Goal: Task Accomplishment & Management: Use online tool/utility

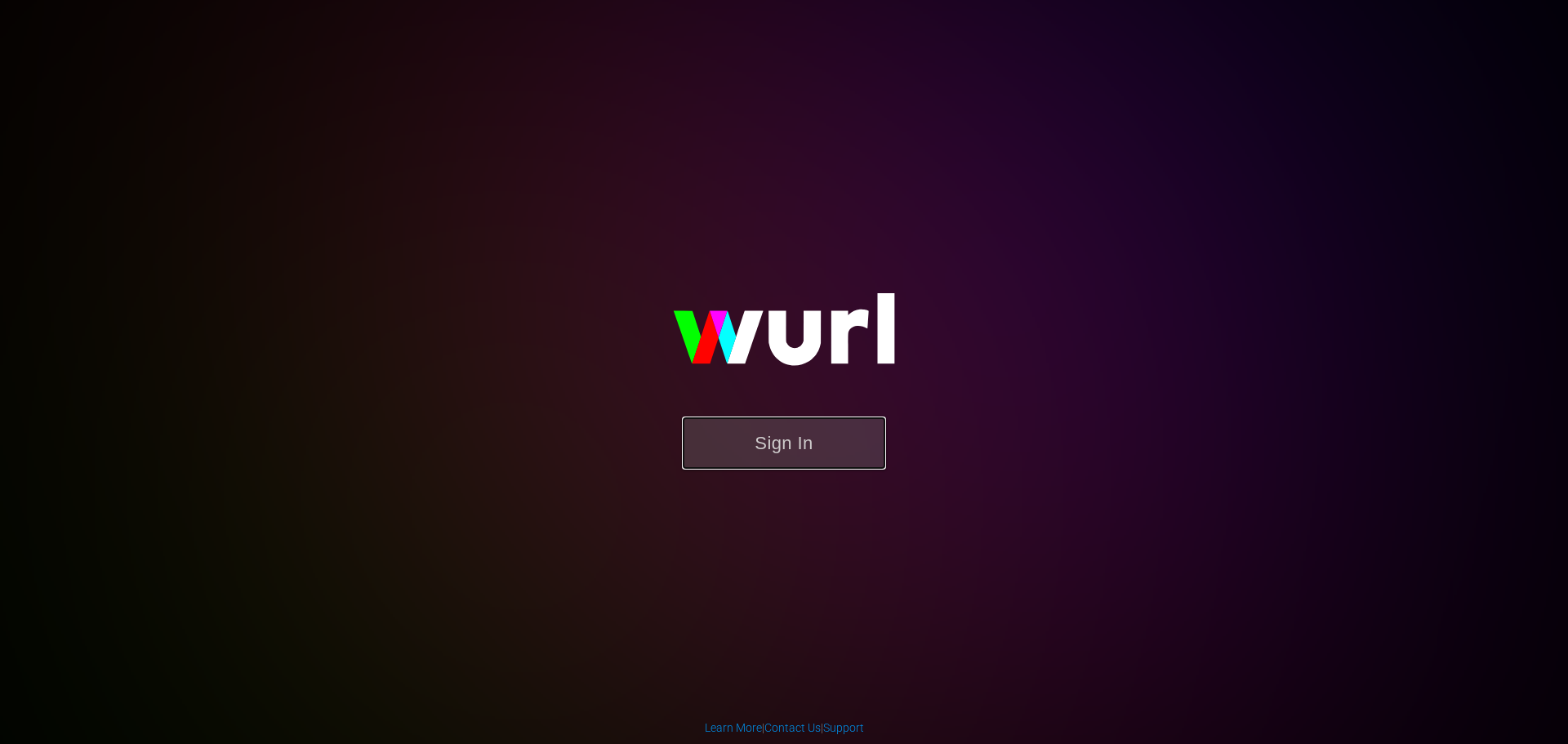
click at [768, 452] on button "Sign In" at bounding box center [784, 444] width 204 height 53
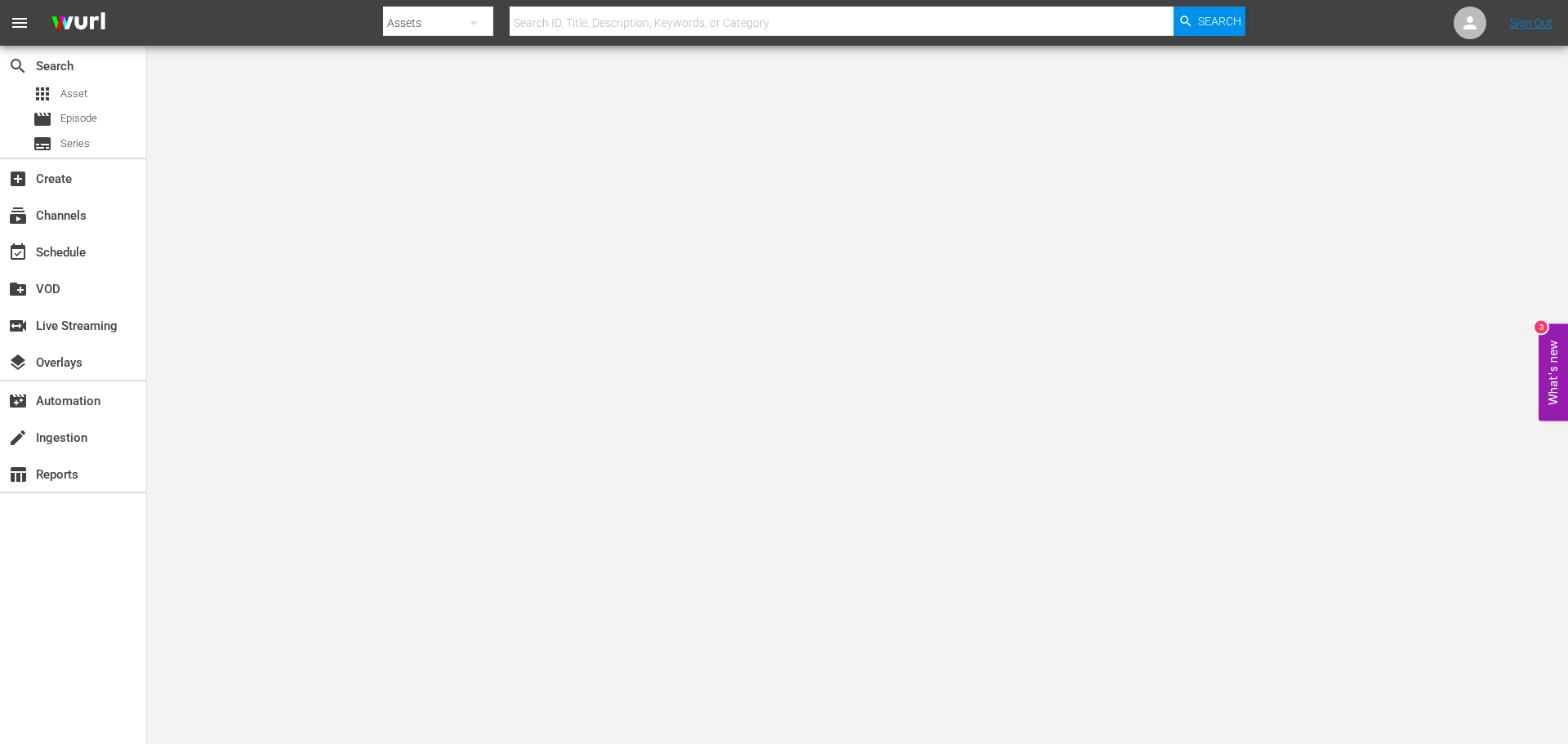
click at [864, 454] on body "menu Search By Assets Search ID, Title, Description, Keywords, or Category Sear…" at bounding box center [784, 372] width 1568 height 744
click at [96, 254] on div "event_available Schedule" at bounding box center [73, 250] width 146 height 32
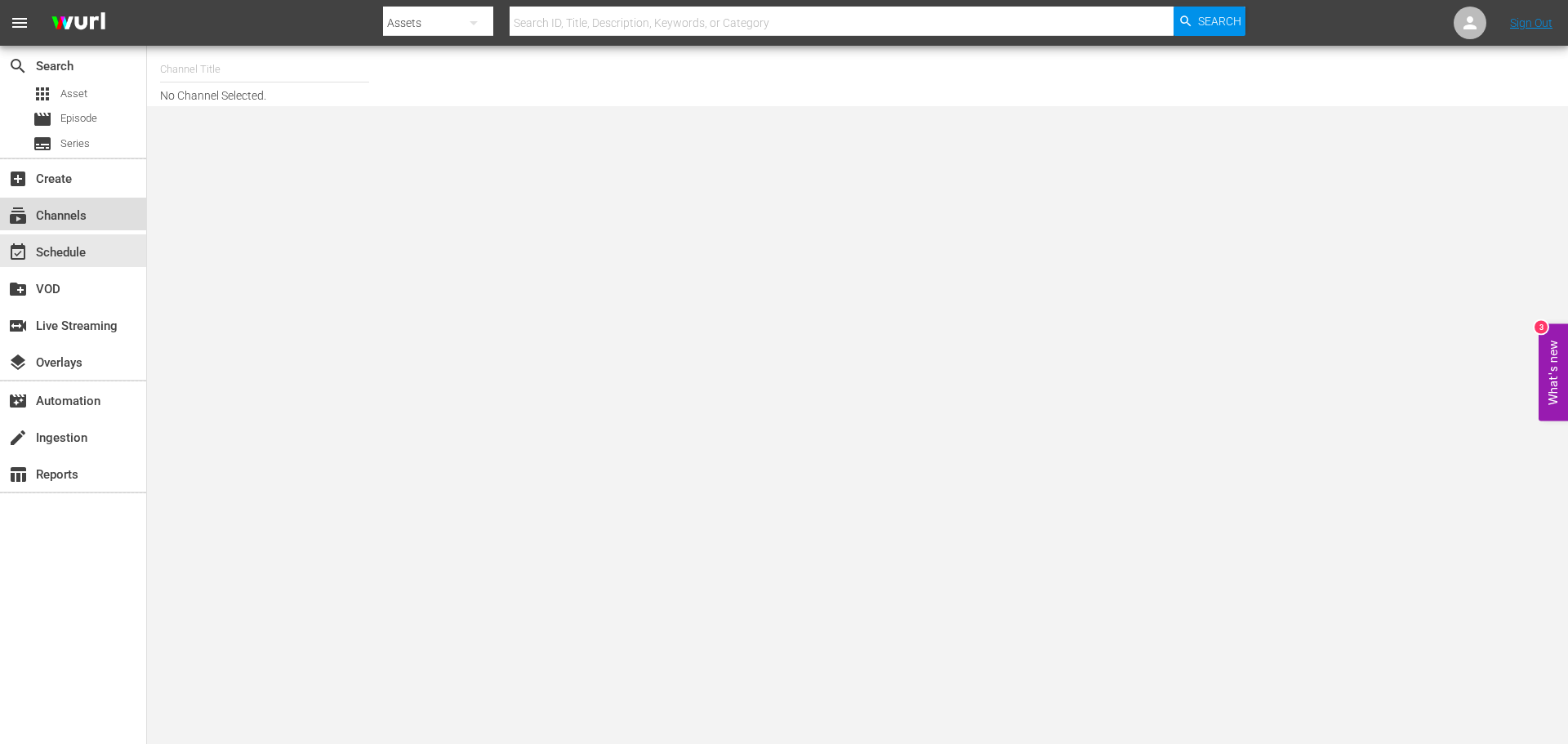
click at [74, 227] on div "subscriptions Channels" at bounding box center [73, 214] width 146 height 32
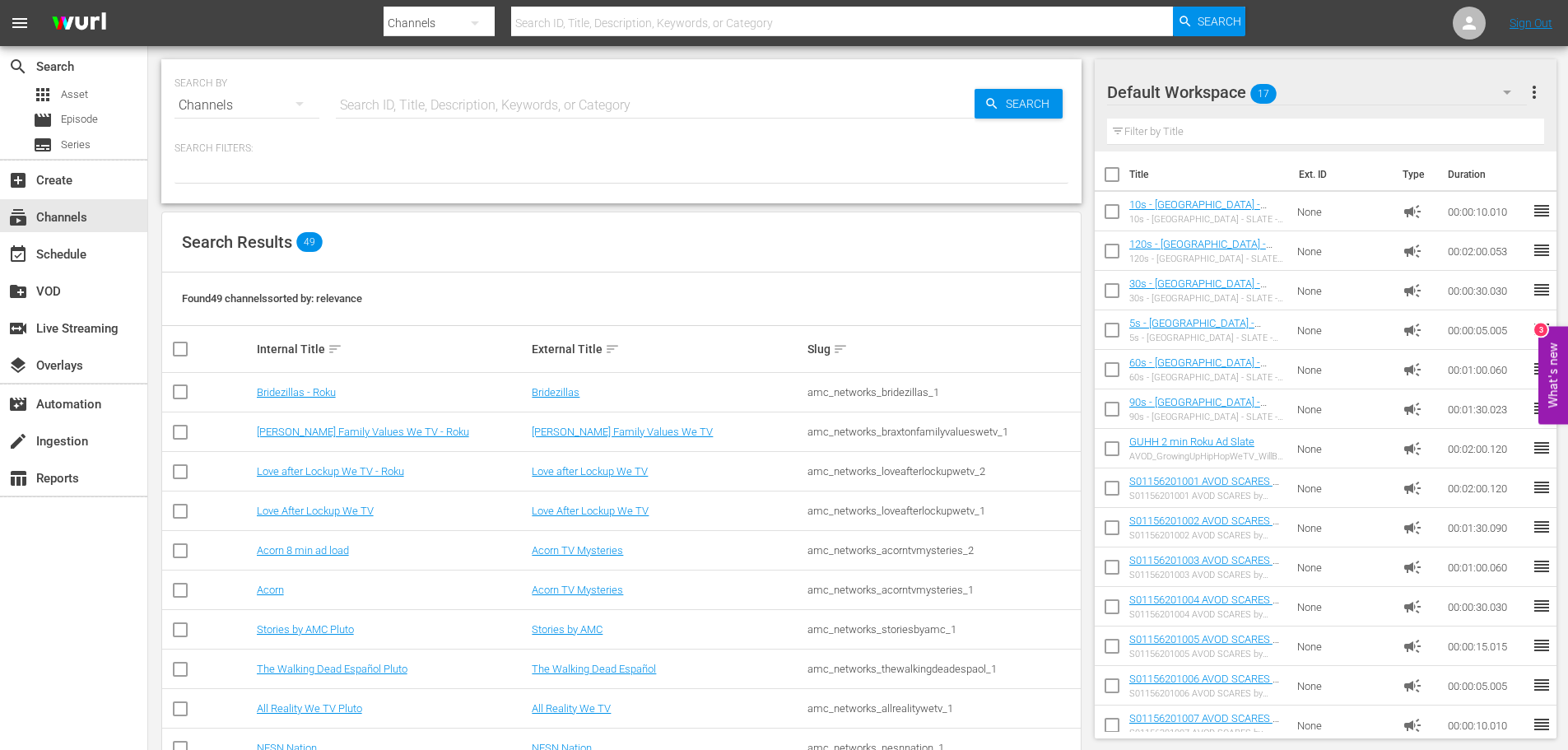
click at [415, 110] on input "text" at bounding box center [655, 105] width 639 height 39
type input "all reality"
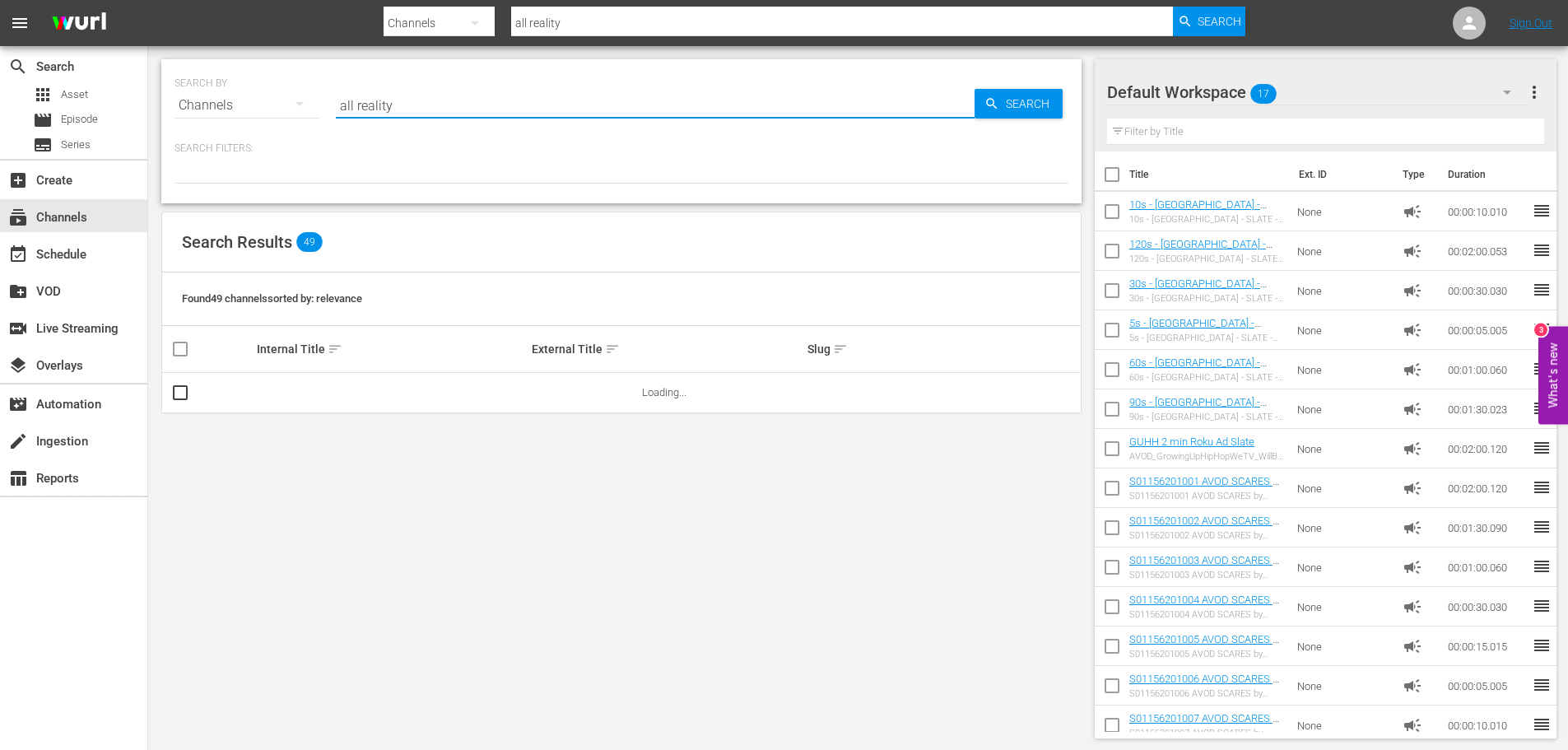
type input "all reality"
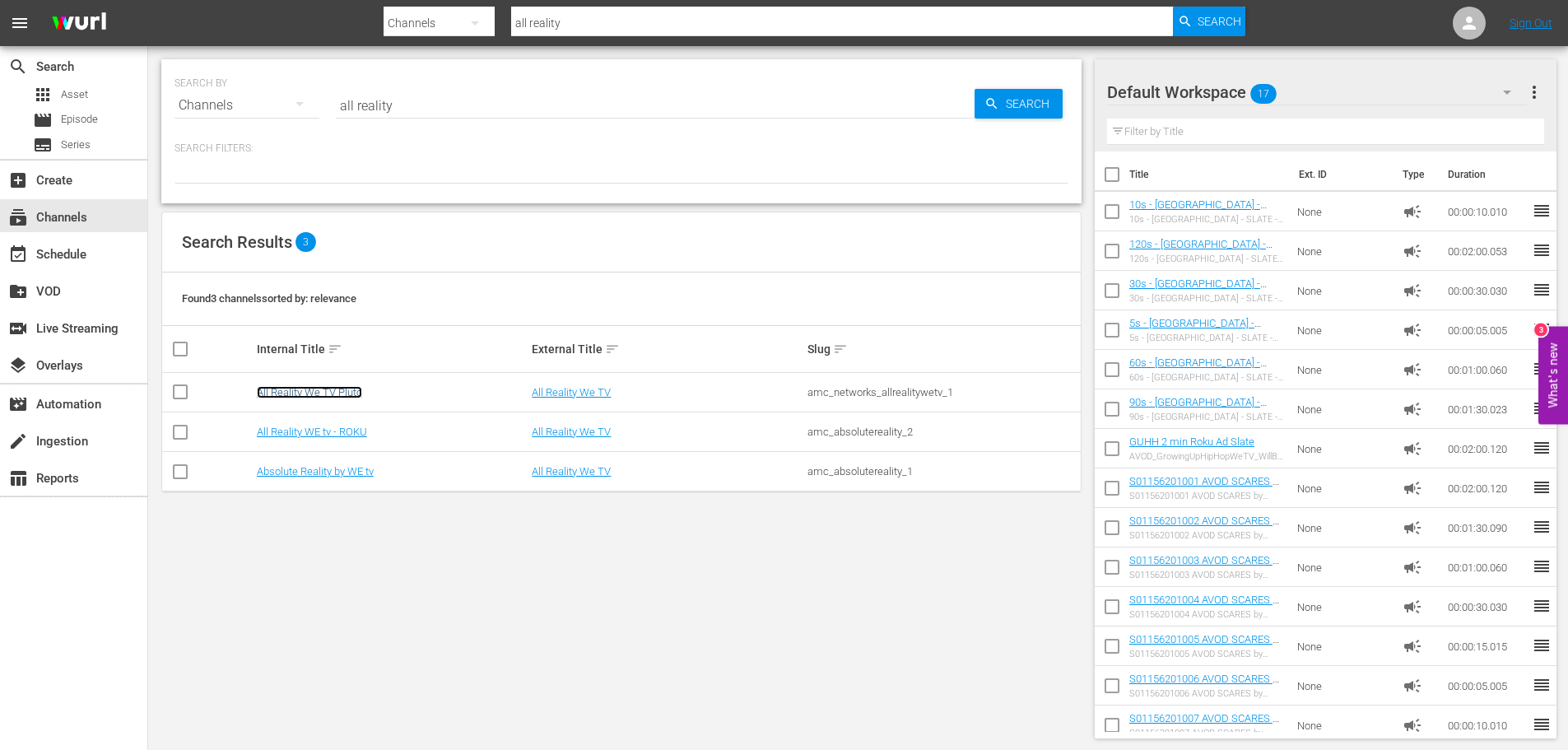
click at [336, 394] on link "All Reality We TV Pluto" at bounding box center [309, 392] width 105 height 12
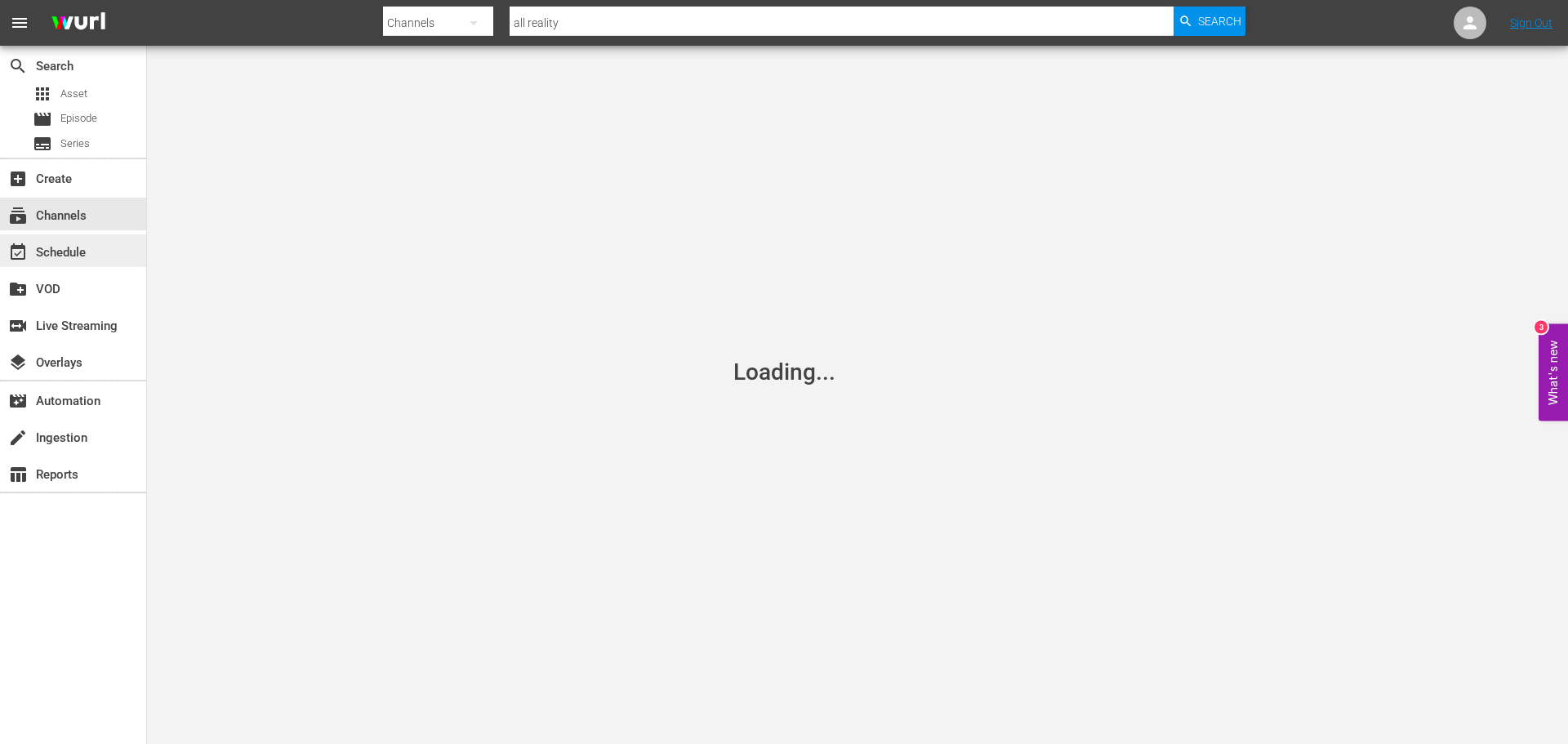
click at [97, 257] on div "event_available Schedule" at bounding box center [73, 250] width 146 height 32
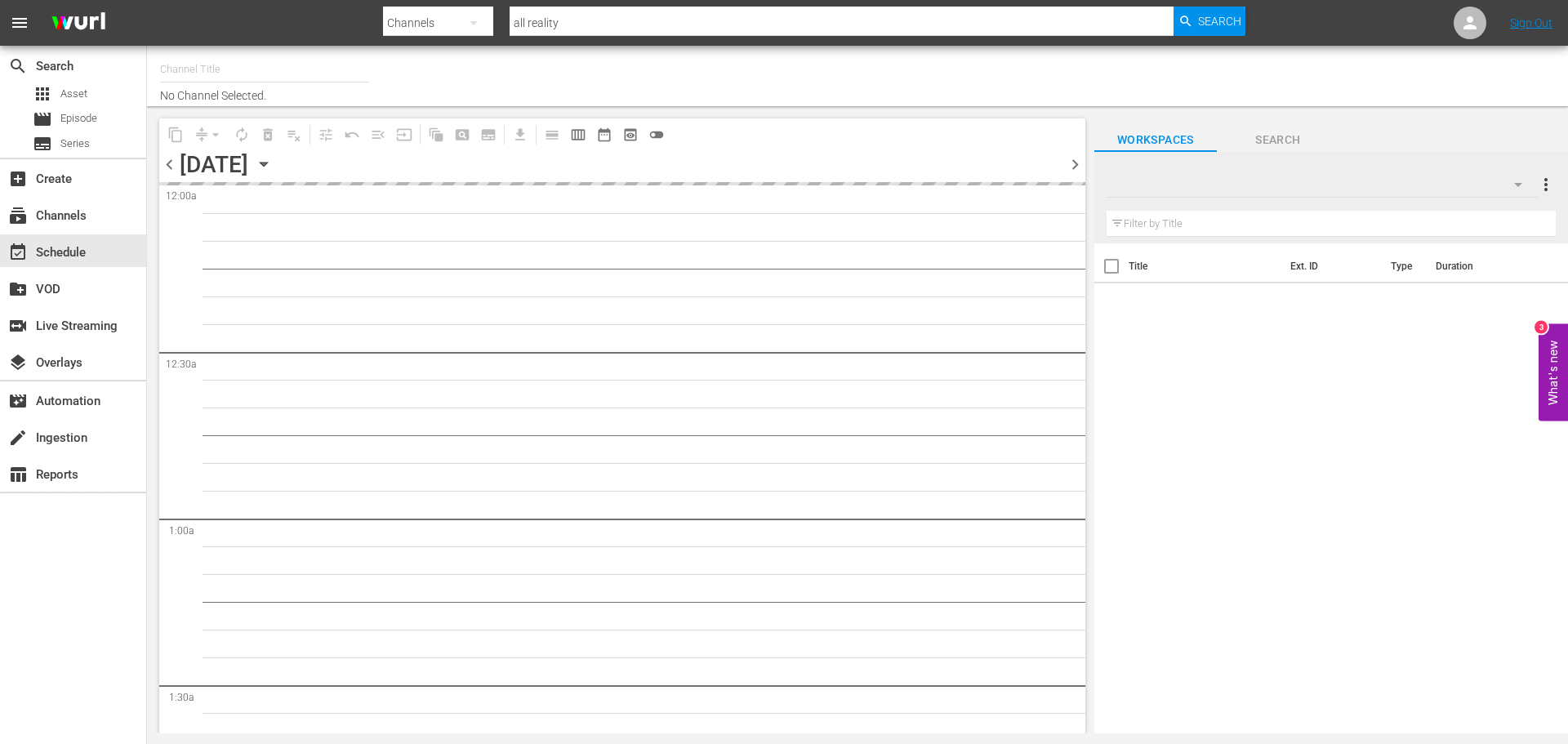
type input "All Reality We TV Pluto (1960)"
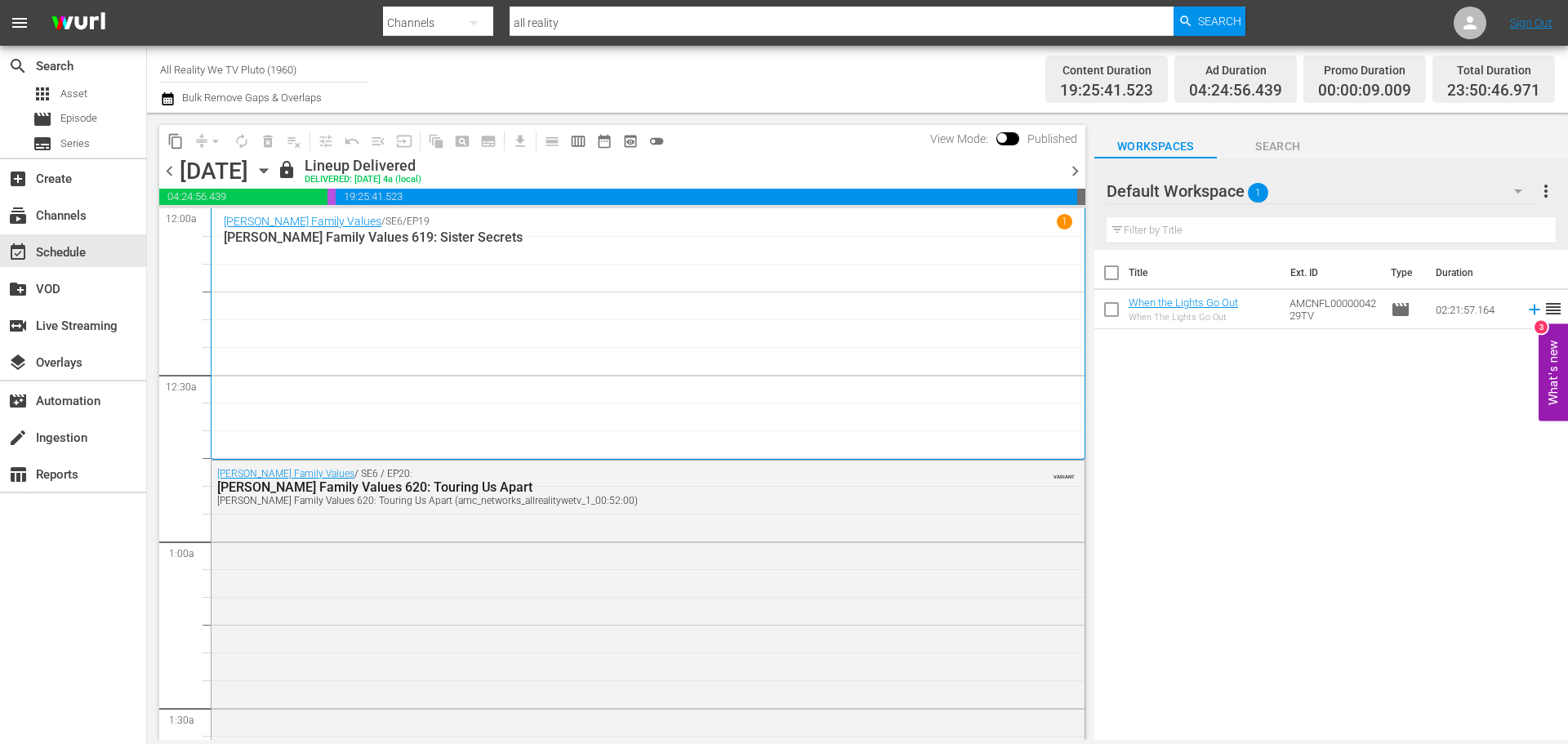
click at [588, 89] on div "Channel Title All Reality We TV Pluto (1960) Bulk Remove Gaps & Overlaps" at bounding box center [540, 80] width 761 height 59
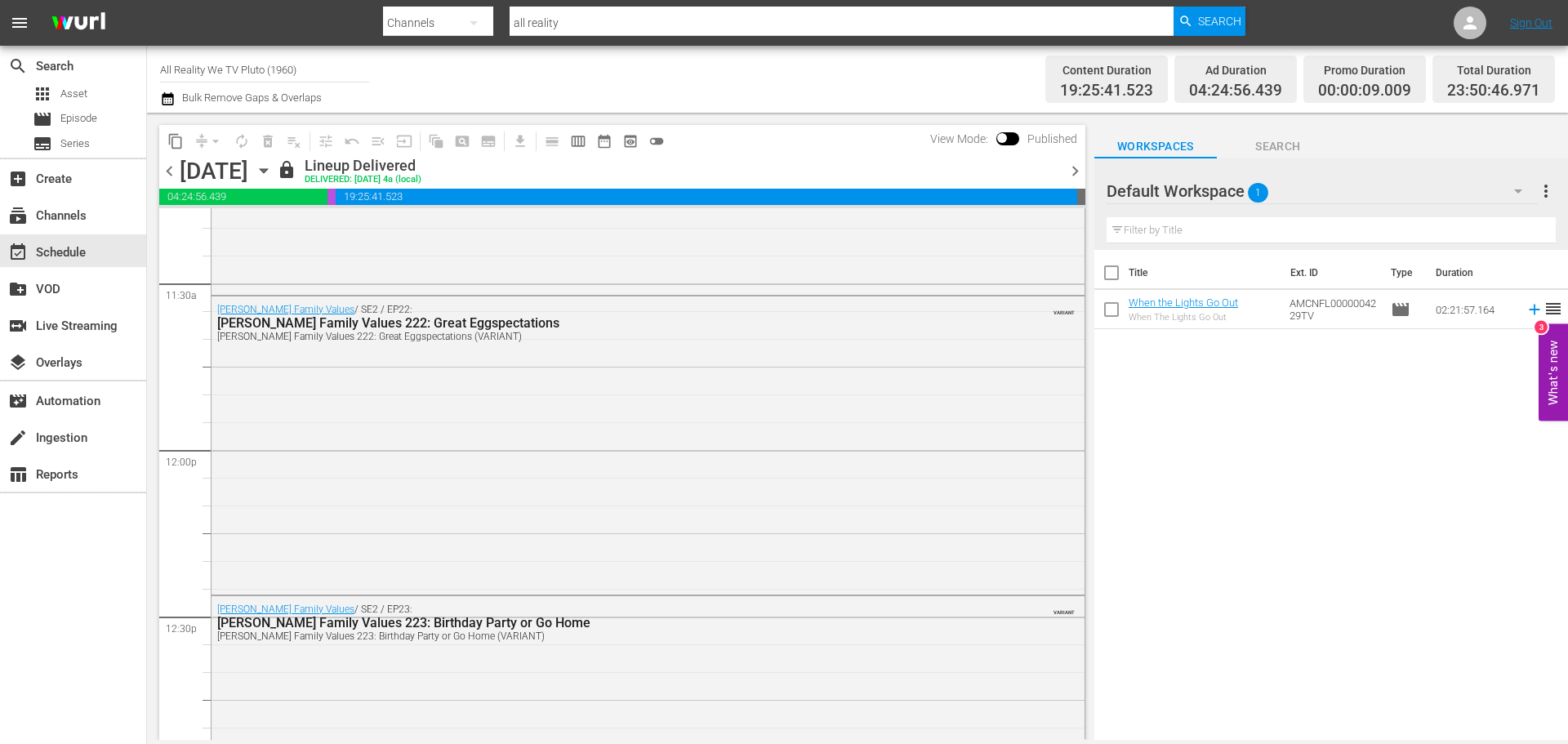
scroll to position [4492, 0]
